Goal: Book appointment/travel/reservation

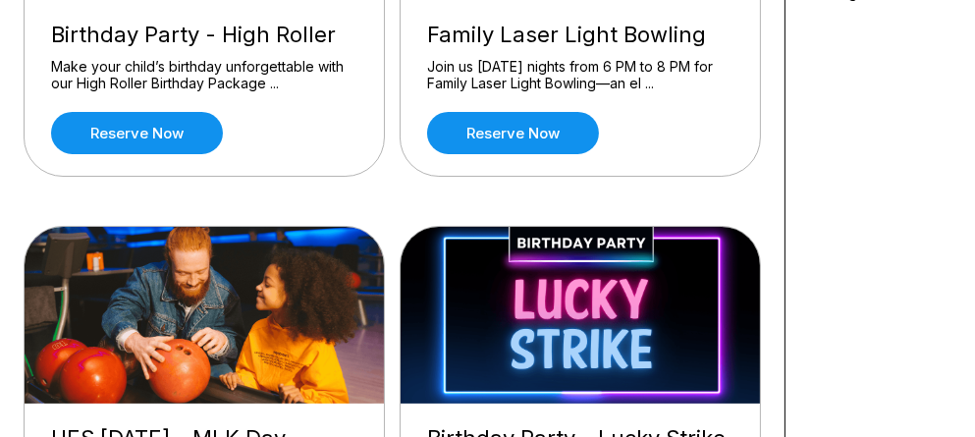
scroll to position [314, 0]
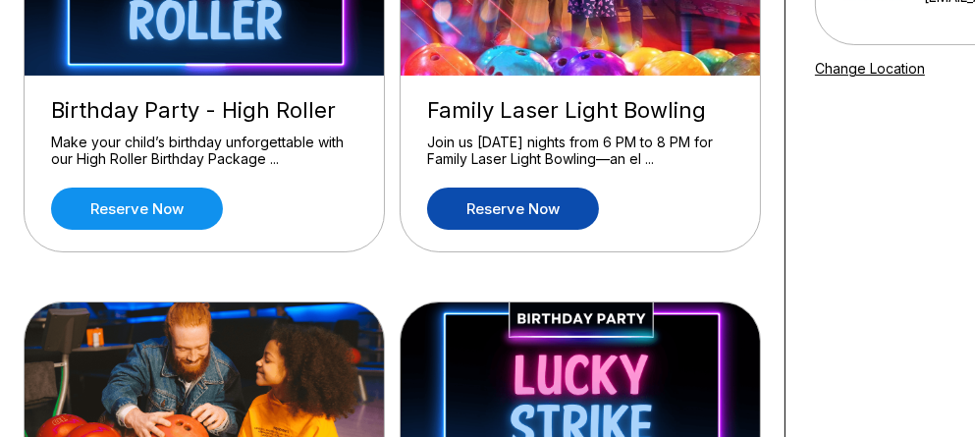
click at [473, 209] on link "Reserve now" at bounding box center [513, 209] width 172 height 42
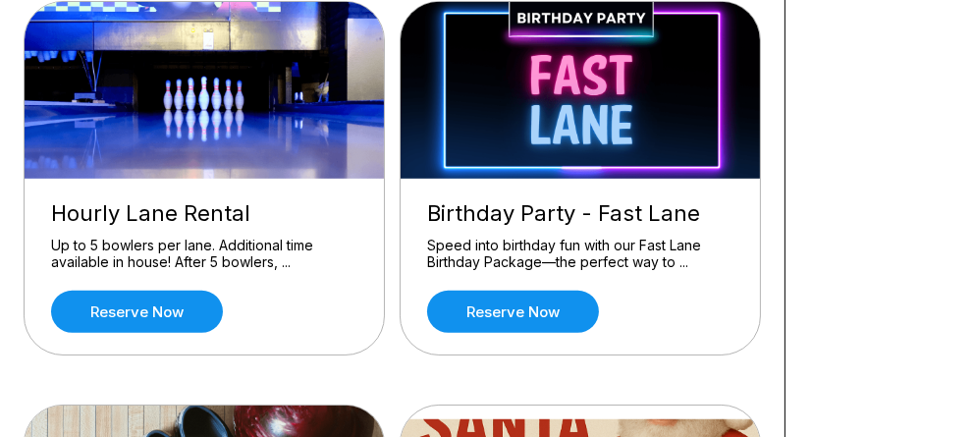
scroll to position [1021, 0]
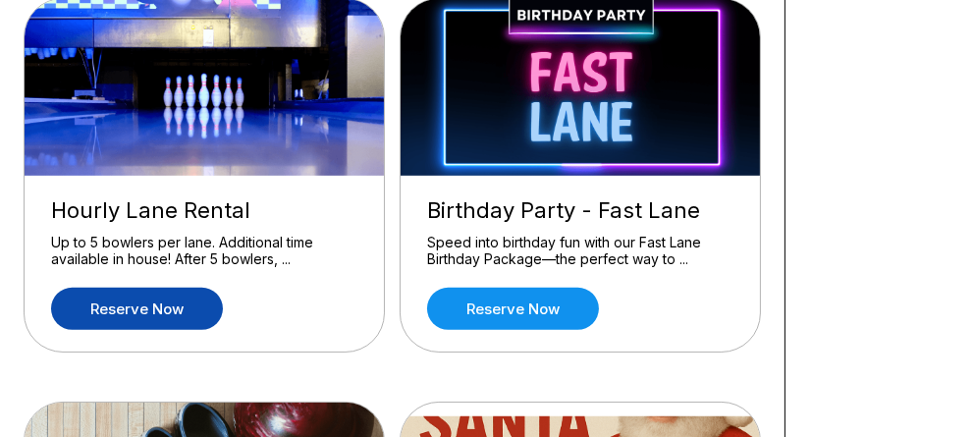
click at [121, 320] on link "Reserve now" at bounding box center [137, 309] width 172 height 42
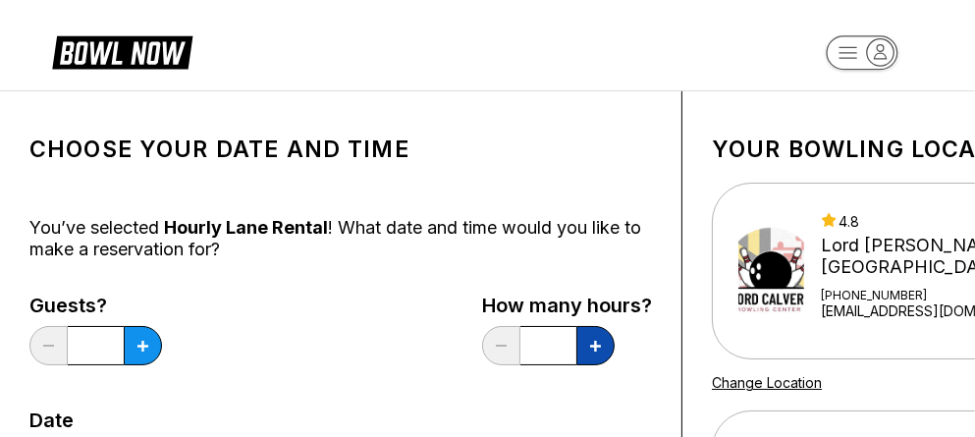
click at [593, 356] on button at bounding box center [595, 345] width 38 height 39
click at [590, 349] on button at bounding box center [595, 345] width 38 height 39
type input "*"
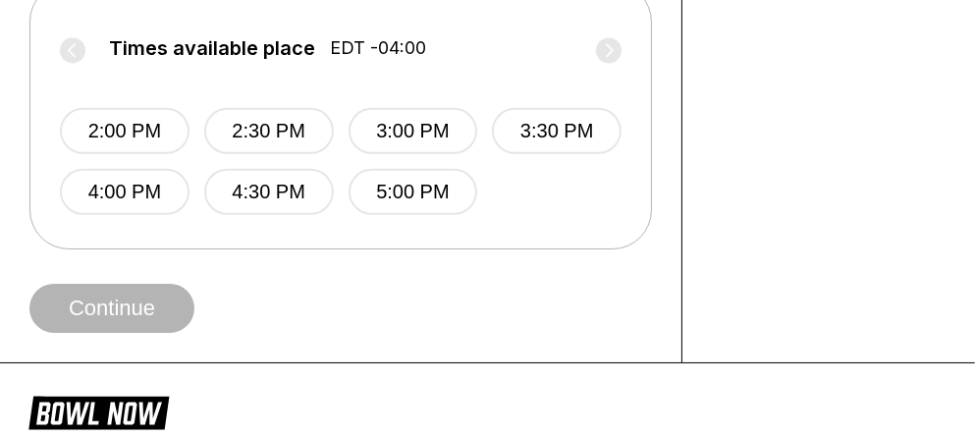
scroll to position [864, 0]
